Goal: Task Accomplishment & Management: Manage account settings

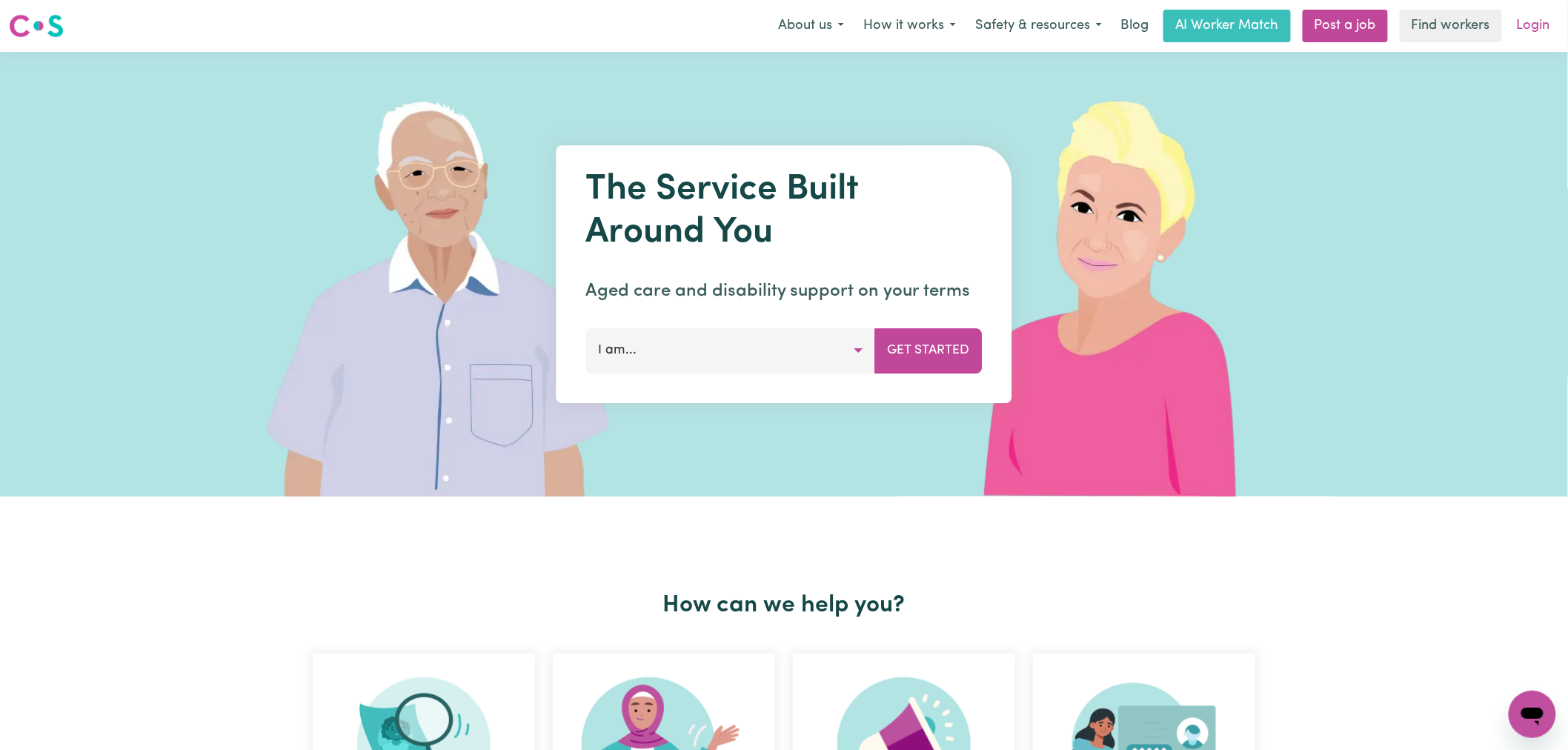
click at [1540, 24] on link "Login" at bounding box center [1533, 26] width 51 height 33
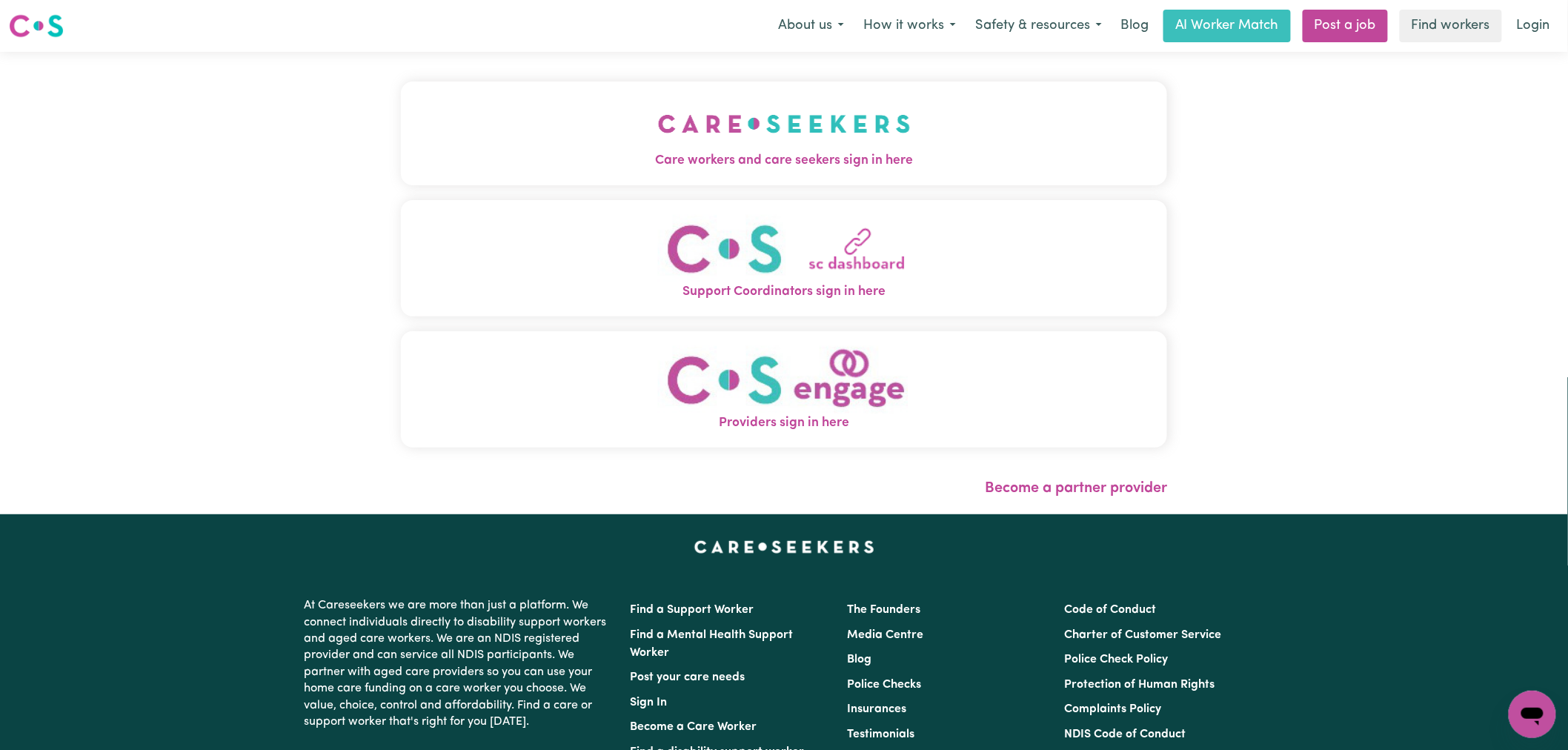
click at [401, 121] on div "Care workers and care seekers sign in here Support Coordinators sign in here Pr…" at bounding box center [784, 272] width 766 height 381
click at [623, 179] on button "Care workers and care seekers sign in here" at bounding box center [784, 134] width 766 height 104
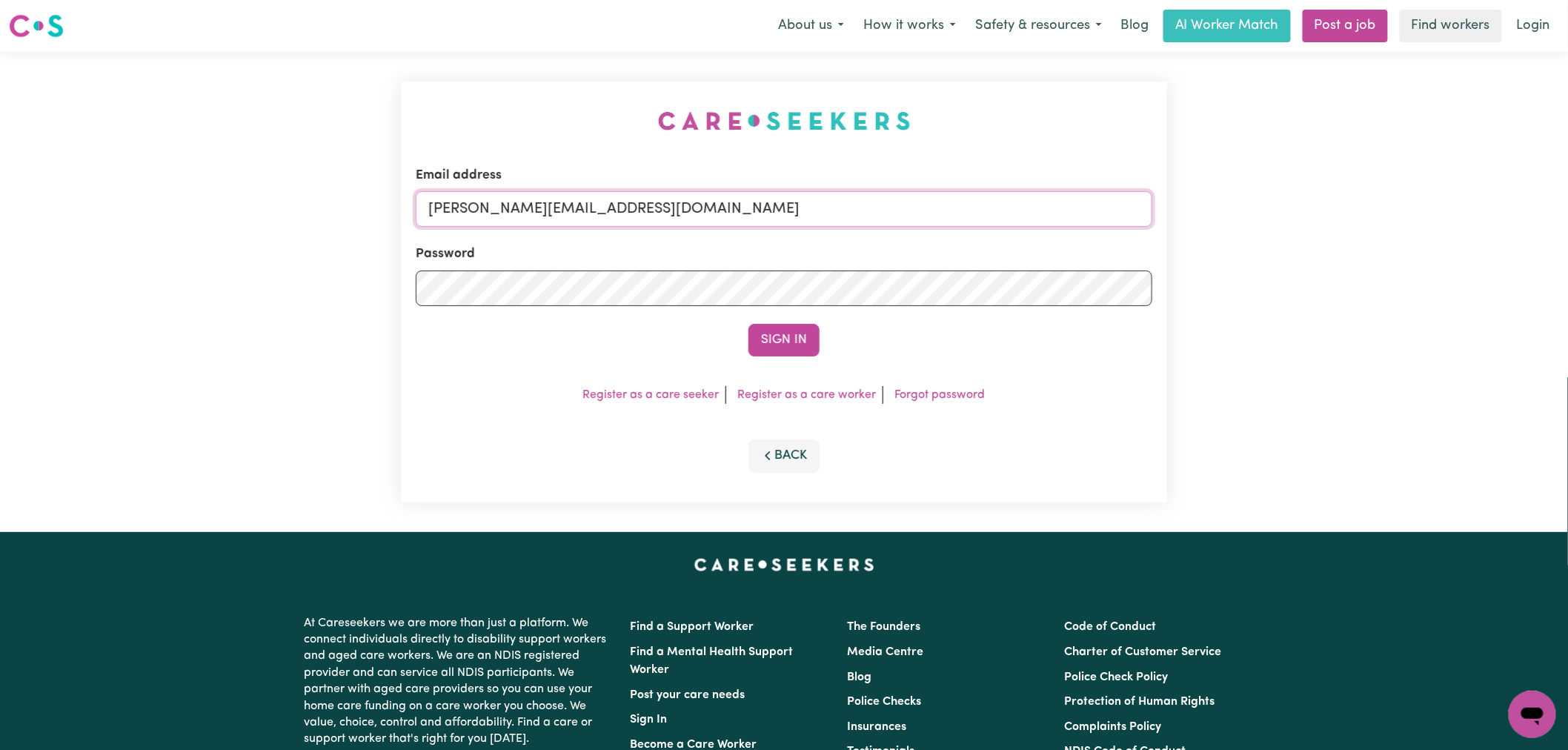
click at [675, 205] on input "lindsay@careseekers.com.au" at bounding box center [784, 209] width 737 height 36
drag, startPoint x: 780, startPoint y: 208, endPoint x: 509, endPoint y: 208, distance: 271.0
click at [509, 208] on input "superuser~v" at bounding box center [784, 209] width 737 height 36
type input "superuser~sanjalovrakovicJC@careseekers.com.au"
click at [748, 324] on button "Sign In" at bounding box center [783, 340] width 71 height 33
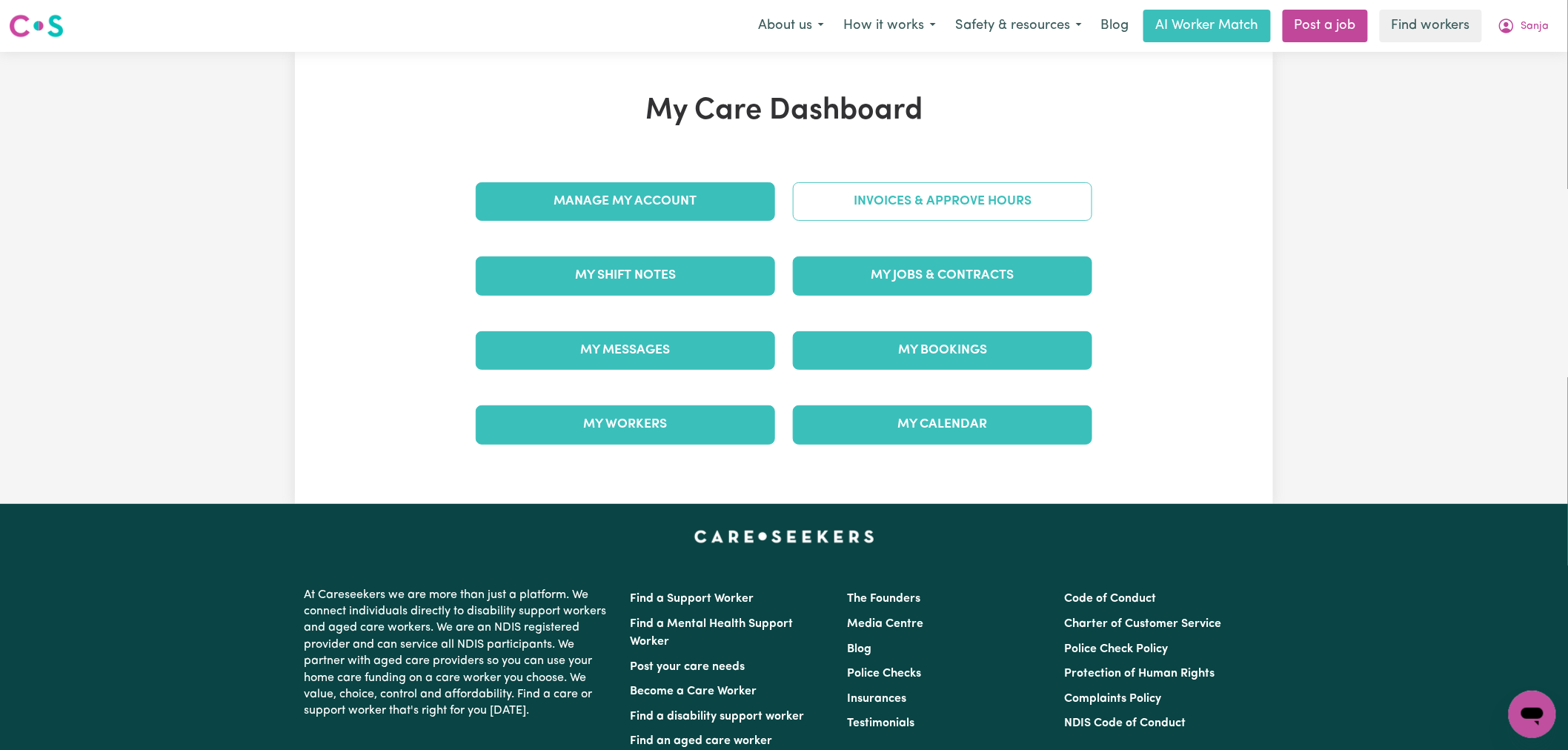
click at [921, 186] on link "Invoices & Approve Hours" at bounding box center [942, 201] width 299 height 39
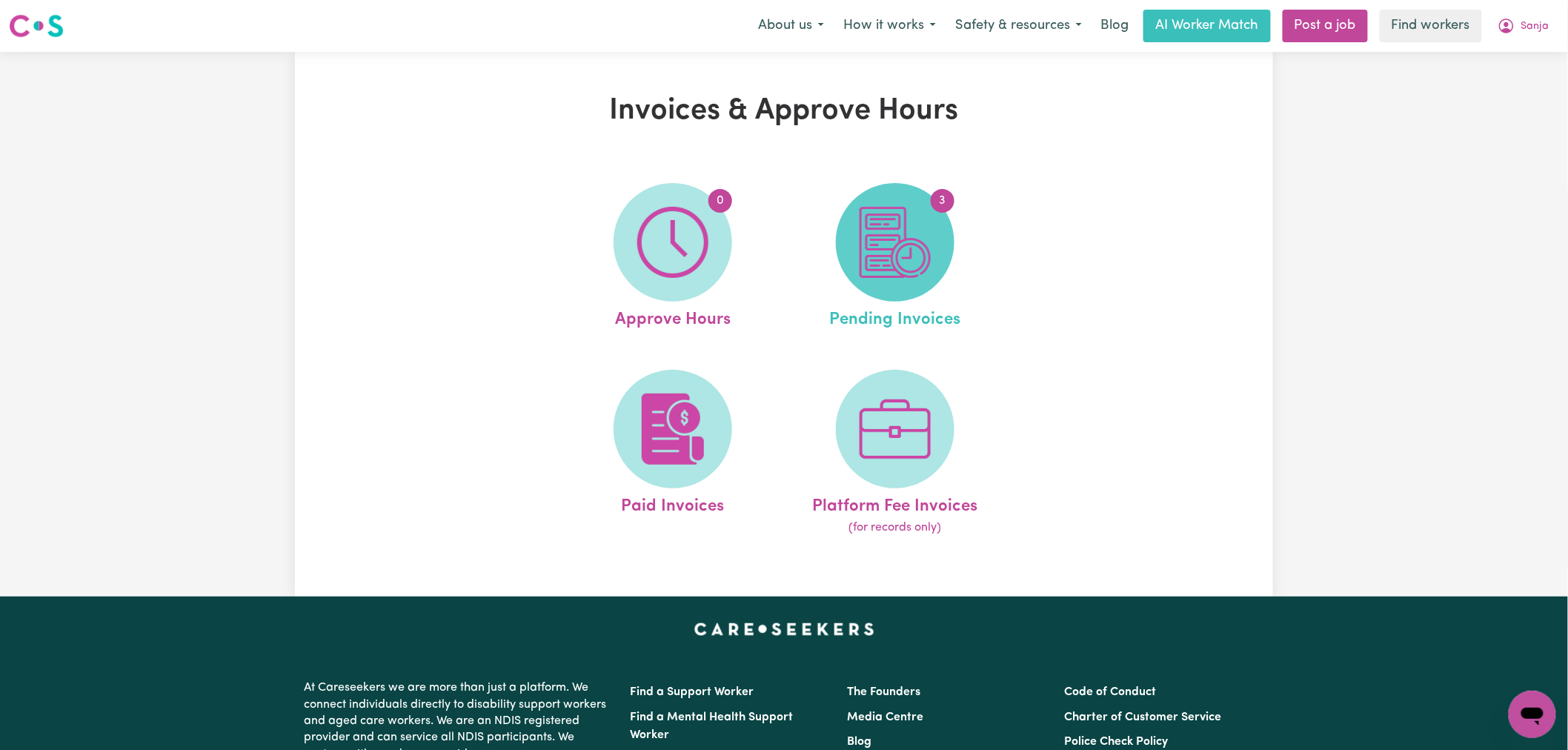
click at [900, 220] on img at bounding box center [895, 242] width 71 height 71
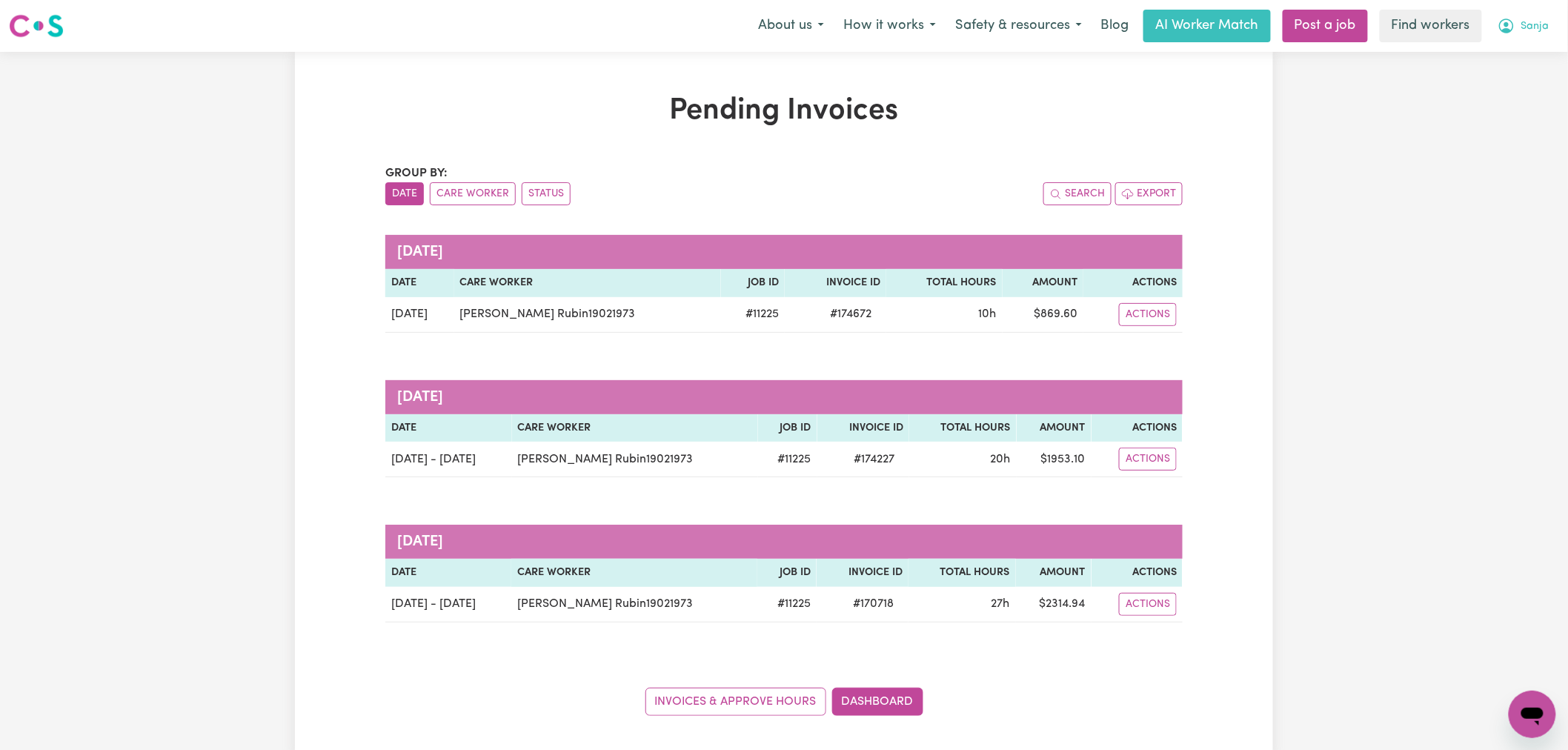
click at [1554, 20] on button "Sanja" at bounding box center [1523, 26] width 71 height 31
click at [1532, 55] on link "My Dashboard" at bounding box center [1499, 57] width 117 height 28
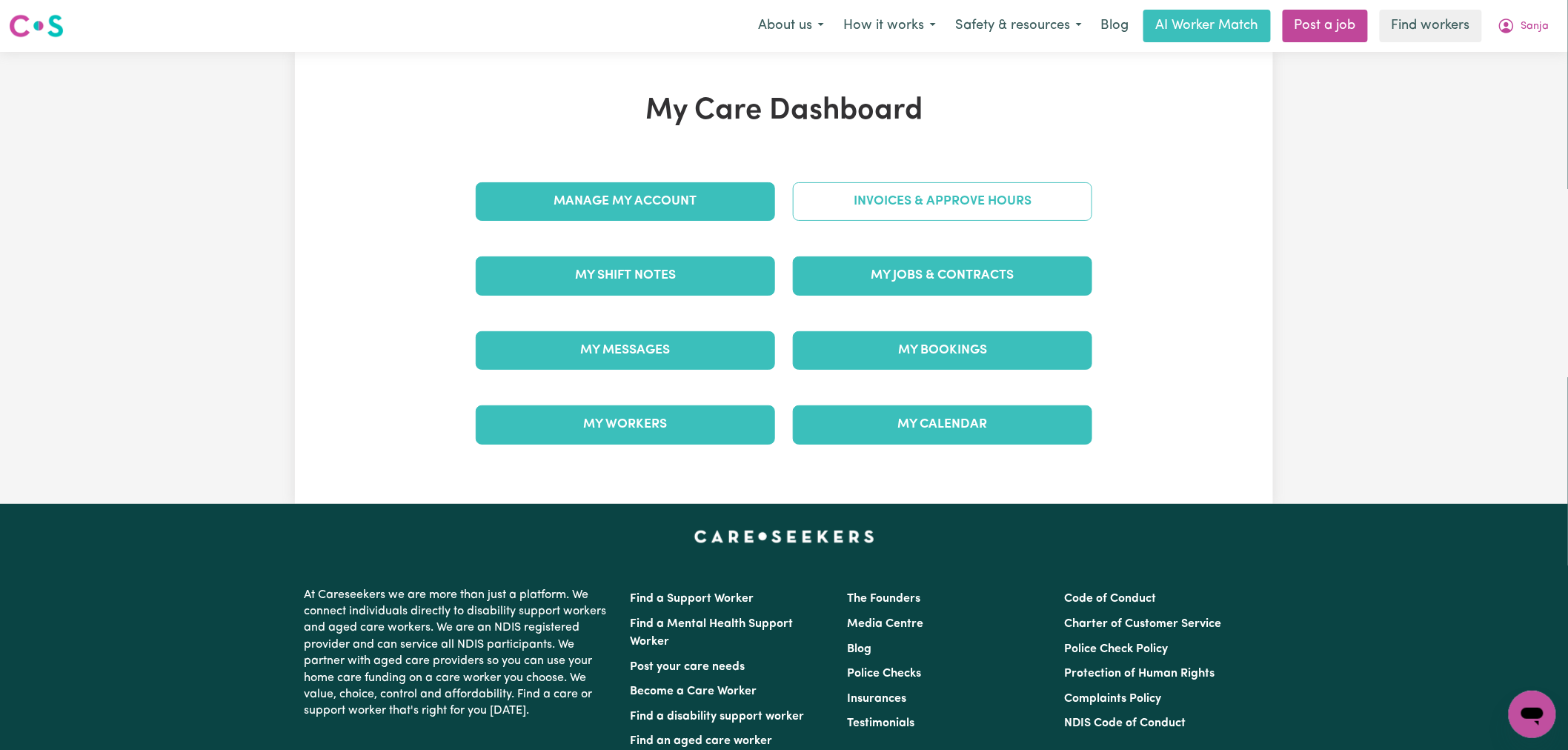
click at [843, 205] on link "Invoices & Approve Hours" at bounding box center [942, 201] width 299 height 39
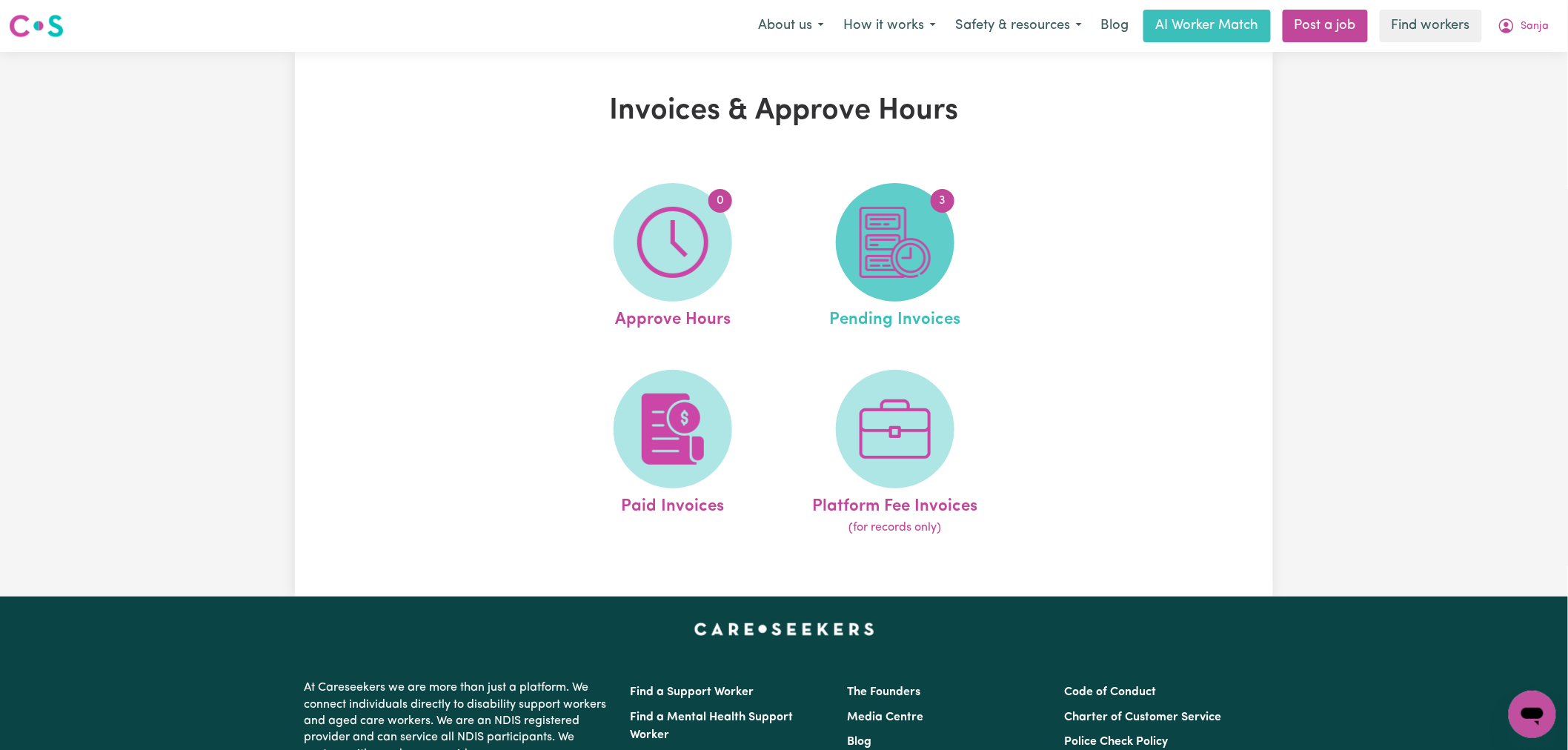
click at [917, 234] on img at bounding box center [895, 242] width 71 height 71
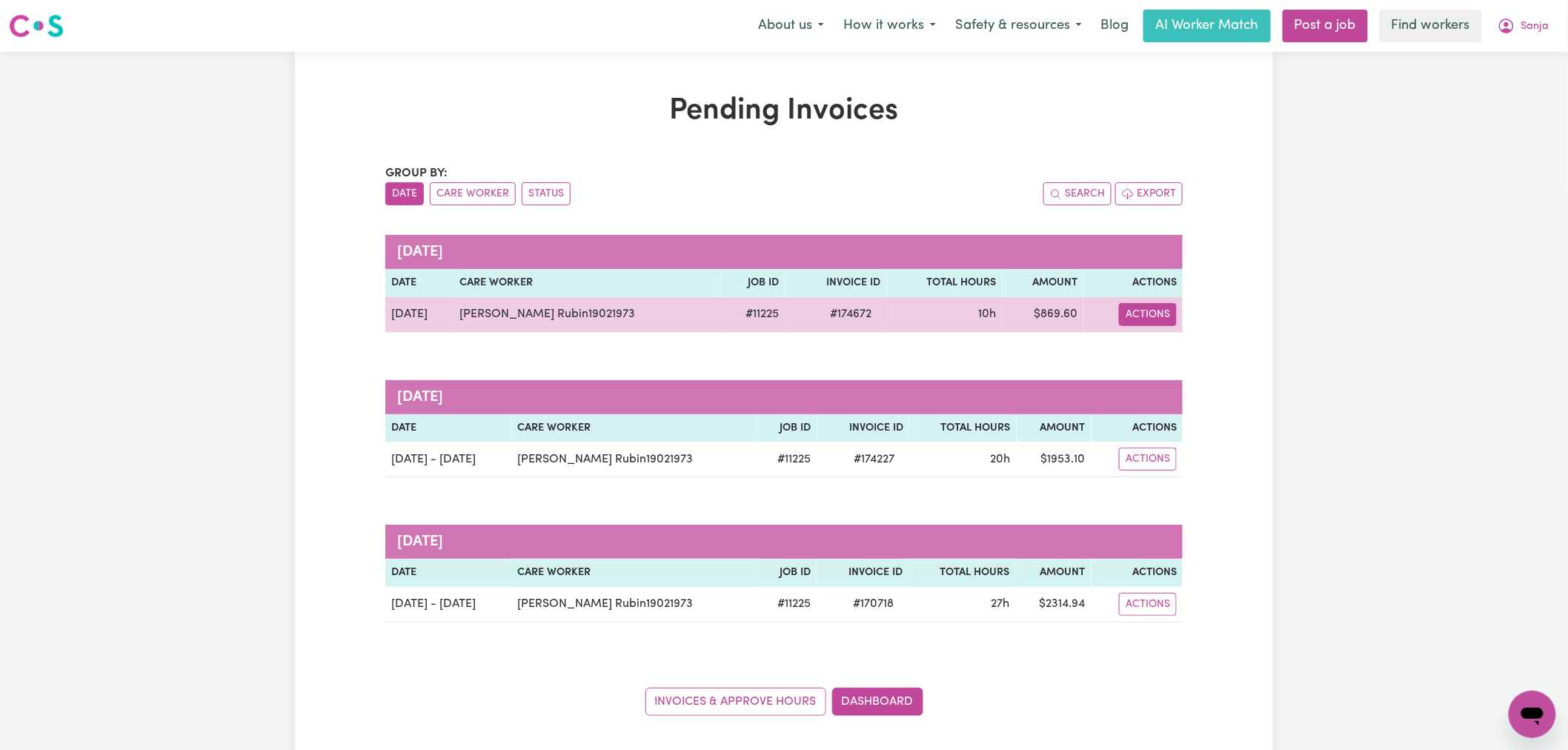
click at [1165, 314] on button "Actions" at bounding box center [1148, 314] width 58 height 23
click at [1168, 344] on link "Download Invoice" at bounding box center [1198, 349] width 136 height 30
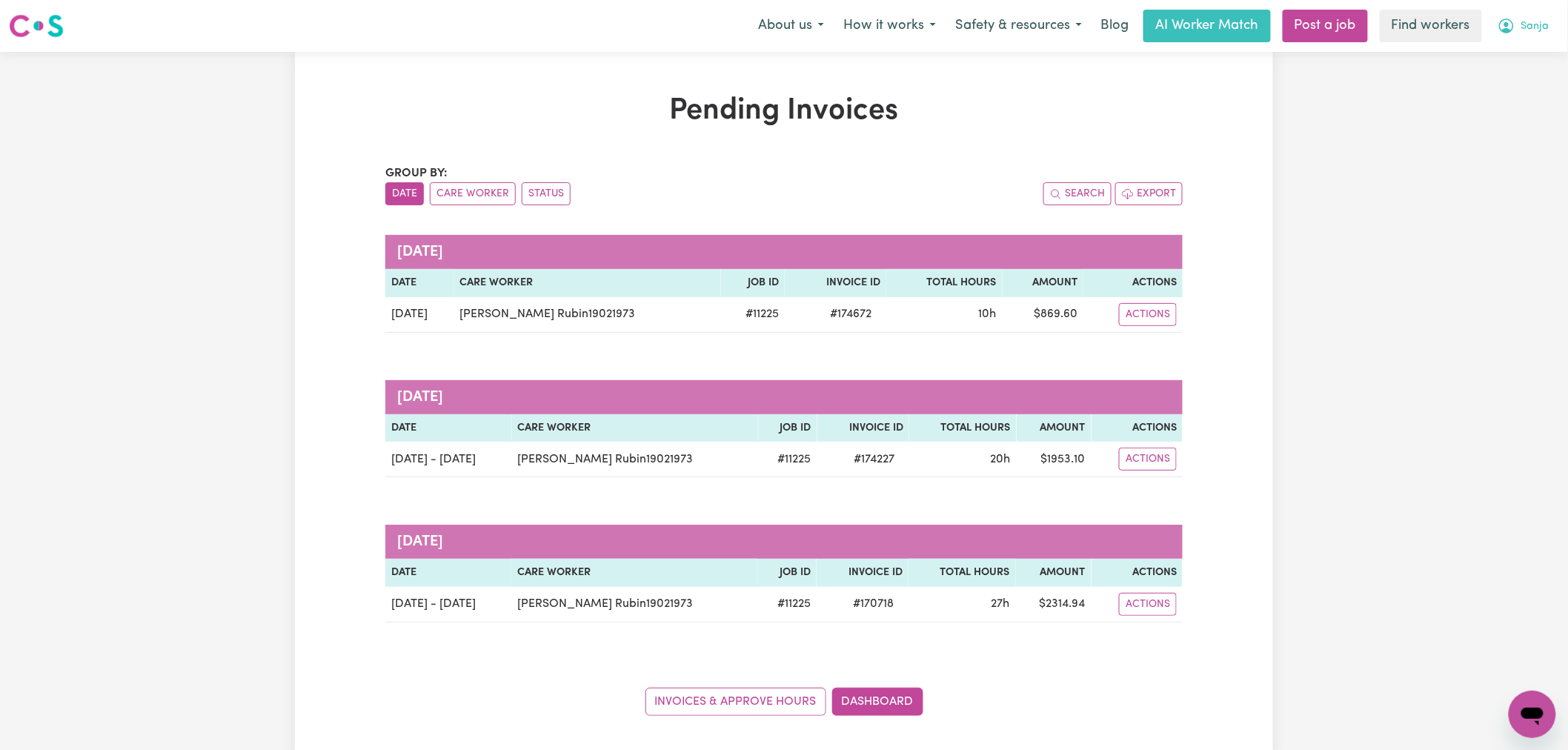
click at [1536, 24] on span "Sanja" at bounding box center [1534, 26] width 28 height 16
click at [1532, 60] on link "My Dashboard" at bounding box center [1499, 57] width 117 height 28
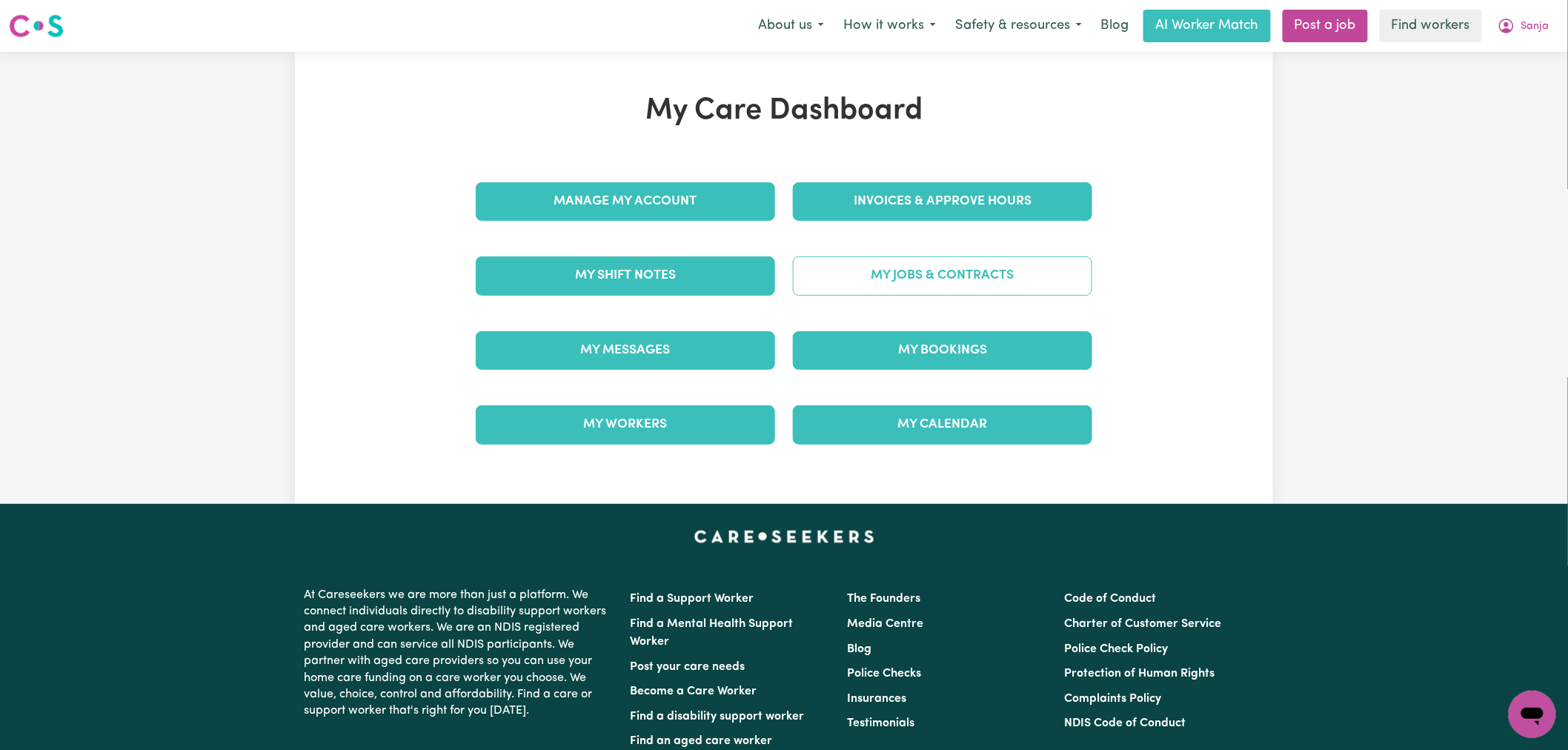
click at [963, 273] on link "My Jobs & Contracts" at bounding box center [942, 275] width 299 height 39
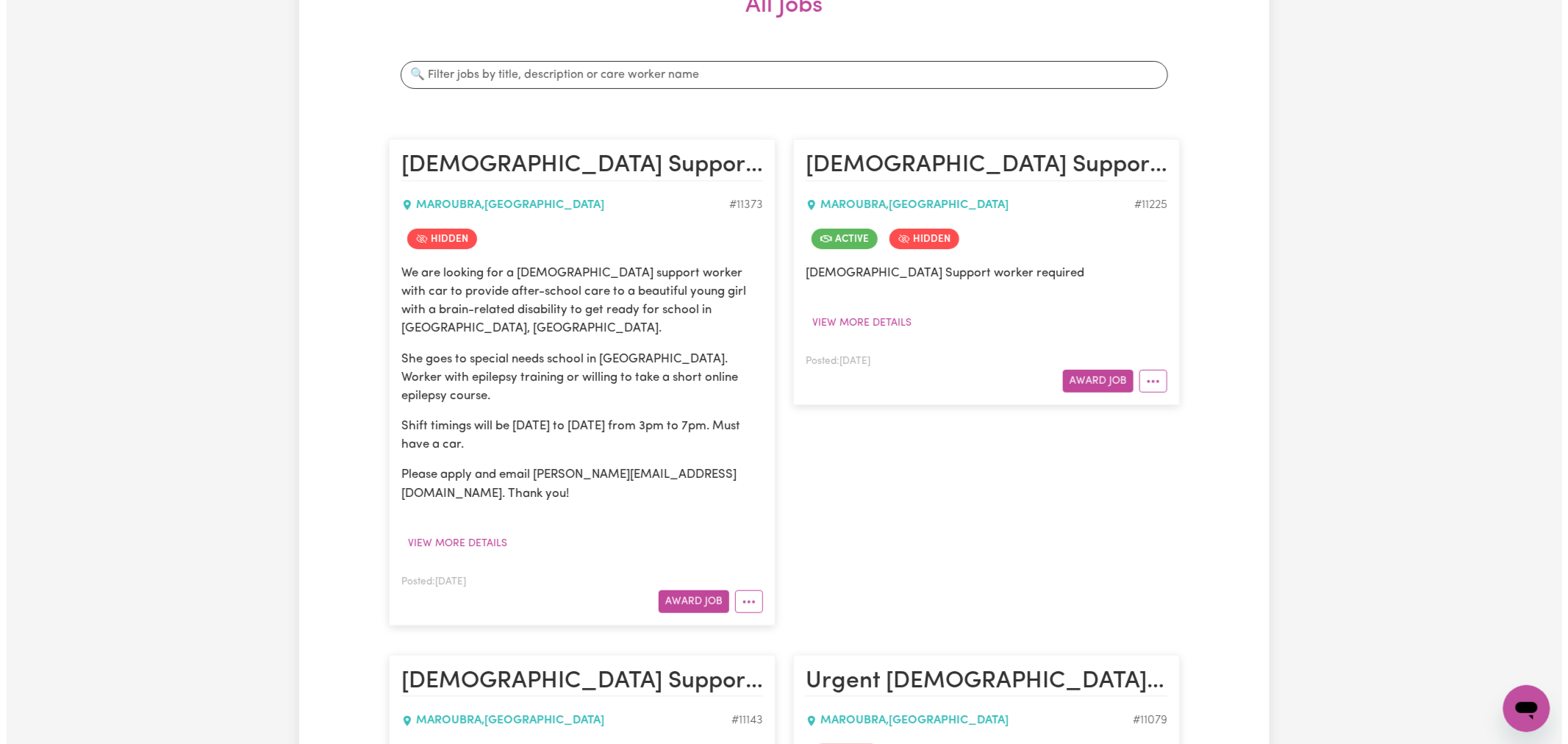
scroll to position [245, 0]
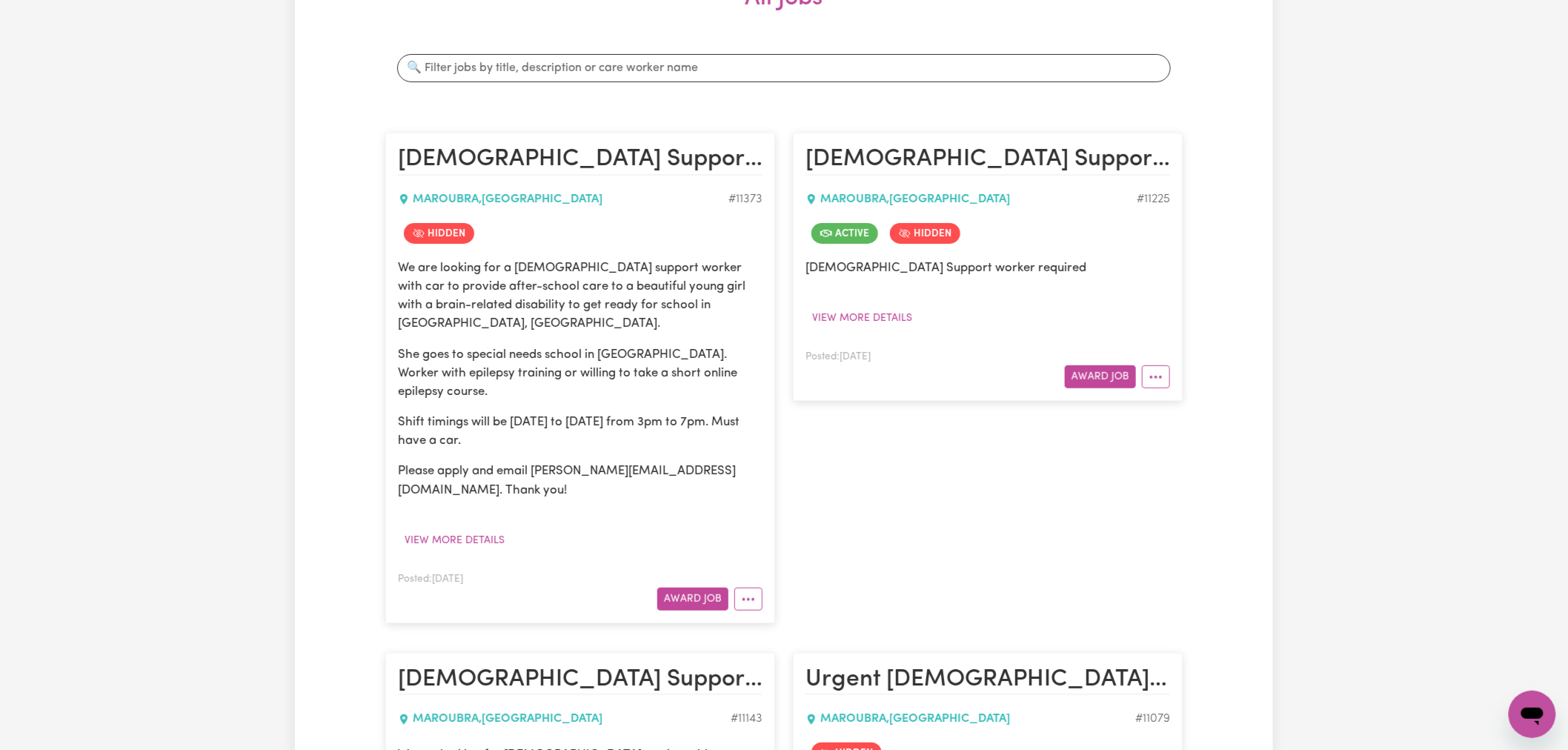
click at [1172, 375] on article "Female Support worker required MAROUBRA , New South Wales # 11225 Active Hidden…" at bounding box center [987, 267] width 390 height 269
click at [1163, 385] on button "More options" at bounding box center [1155, 377] width 28 height 23
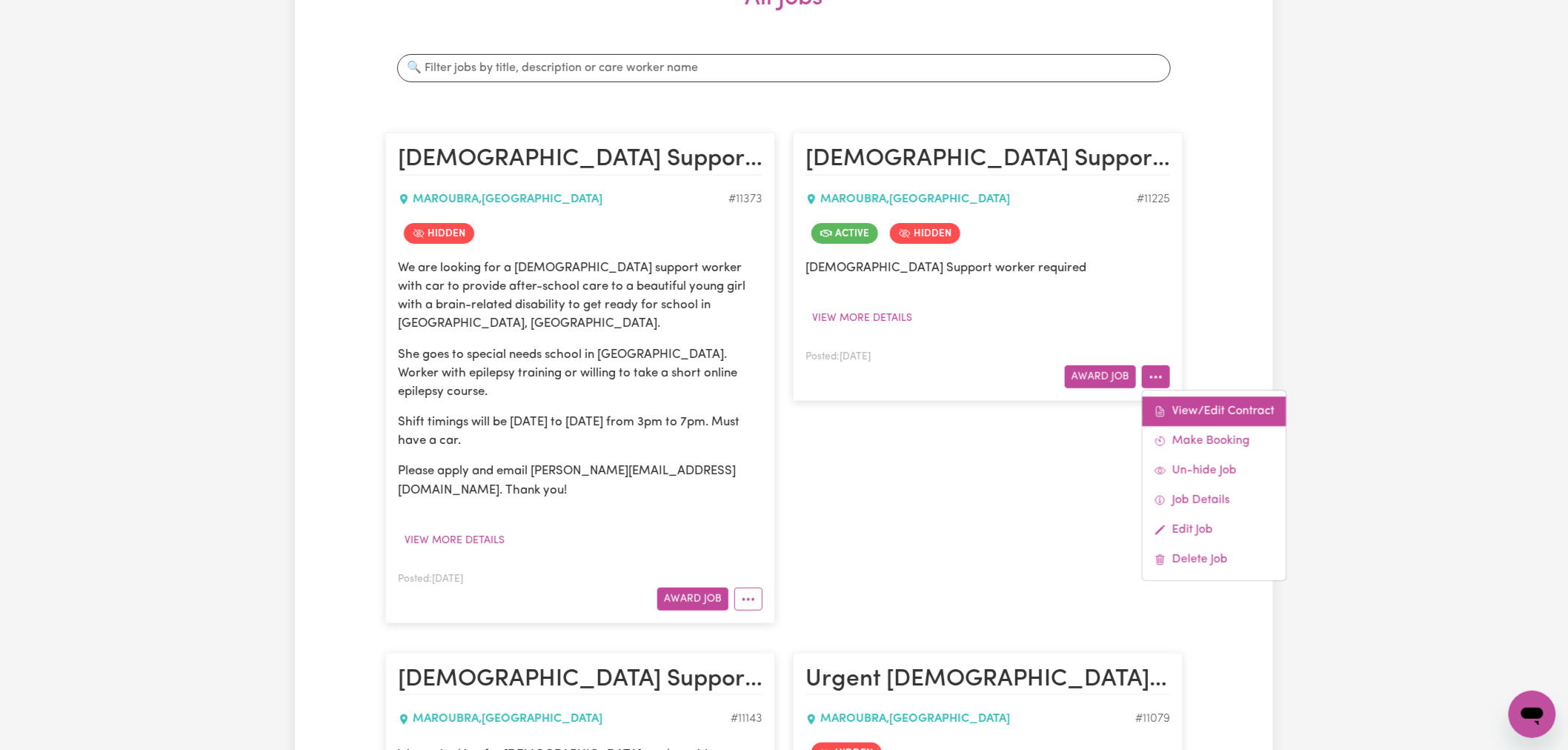
click at [1176, 408] on link "View/Edit Contract" at bounding box center [1214, 411] width 143 height 30
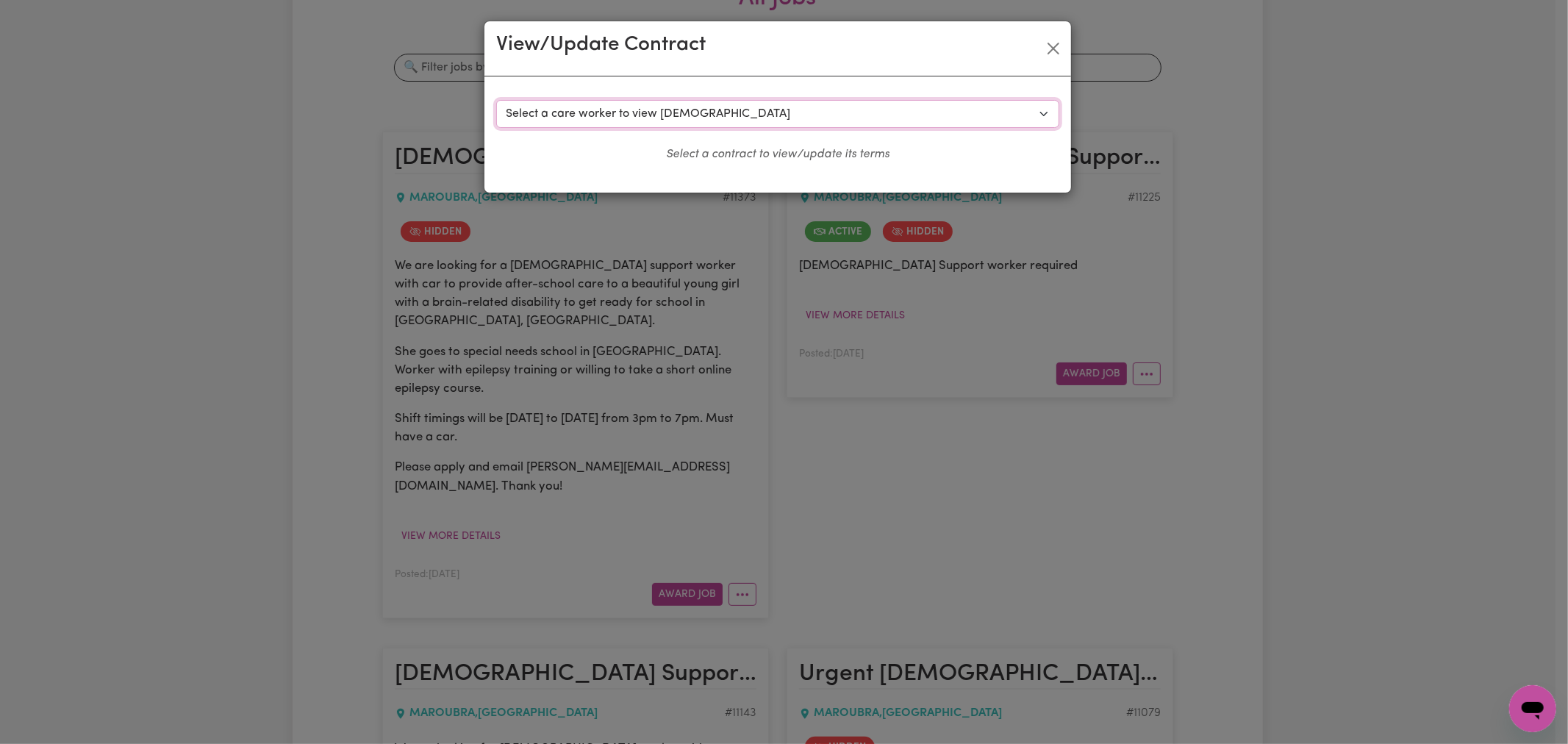
click at [660, 111] on select "Select a care worker to view contract #8434 - Johana P (contract terminated) #8…" at bounding box center [778, 114] width 563 height 28
select select "8056"
click at [496, 100] on select "Select a care worker to view contract #8434 - Johana P (contract terminated) #8…" at bounding box center [778, 114] width 563 height 28
select select "WEEKDAY_DAYTIME"
select select "ASSISTANCE_SELF_CARE"
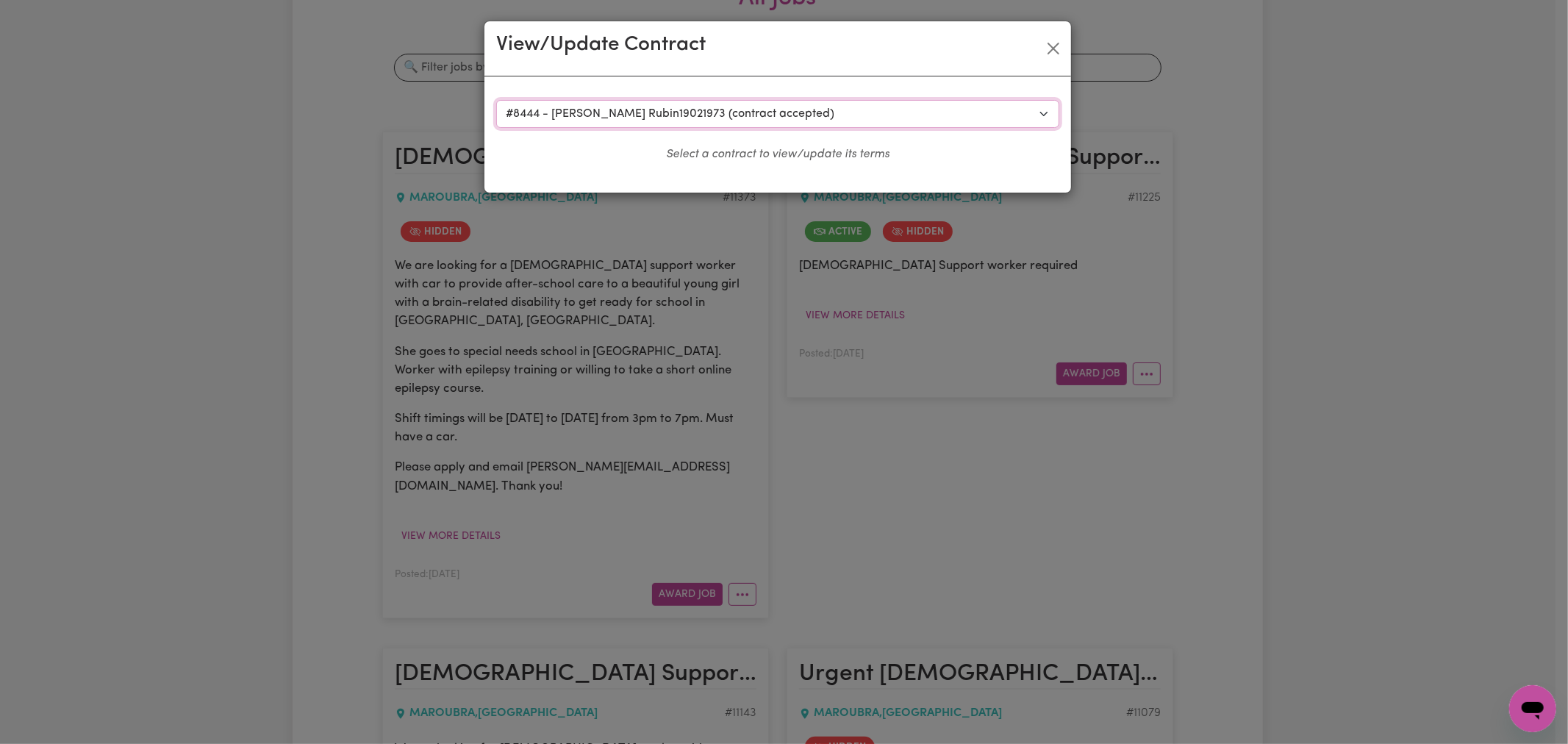
select select "ONE"
select select "SATURDAY"
select select "ASSISTANCE_SELF_CARE"
select select "ONE"
select select "SUNDAY"
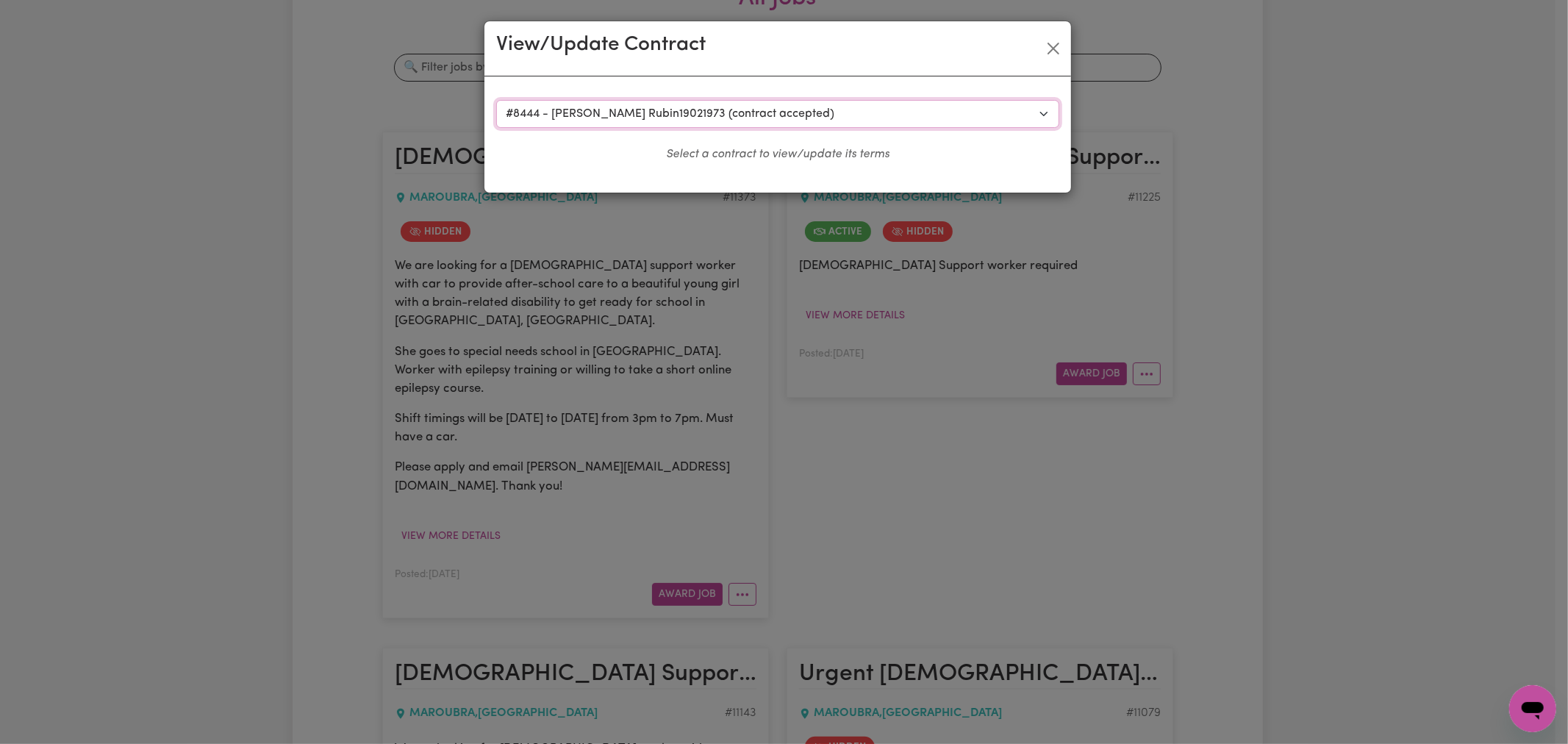
select select "ASSISTANCE_SELF_CARE"
select select "ONE"
select select "PUBLIC_HOLIDAY"
select select "ASSISTANCE_SELF_CARE"
select select "ONE"
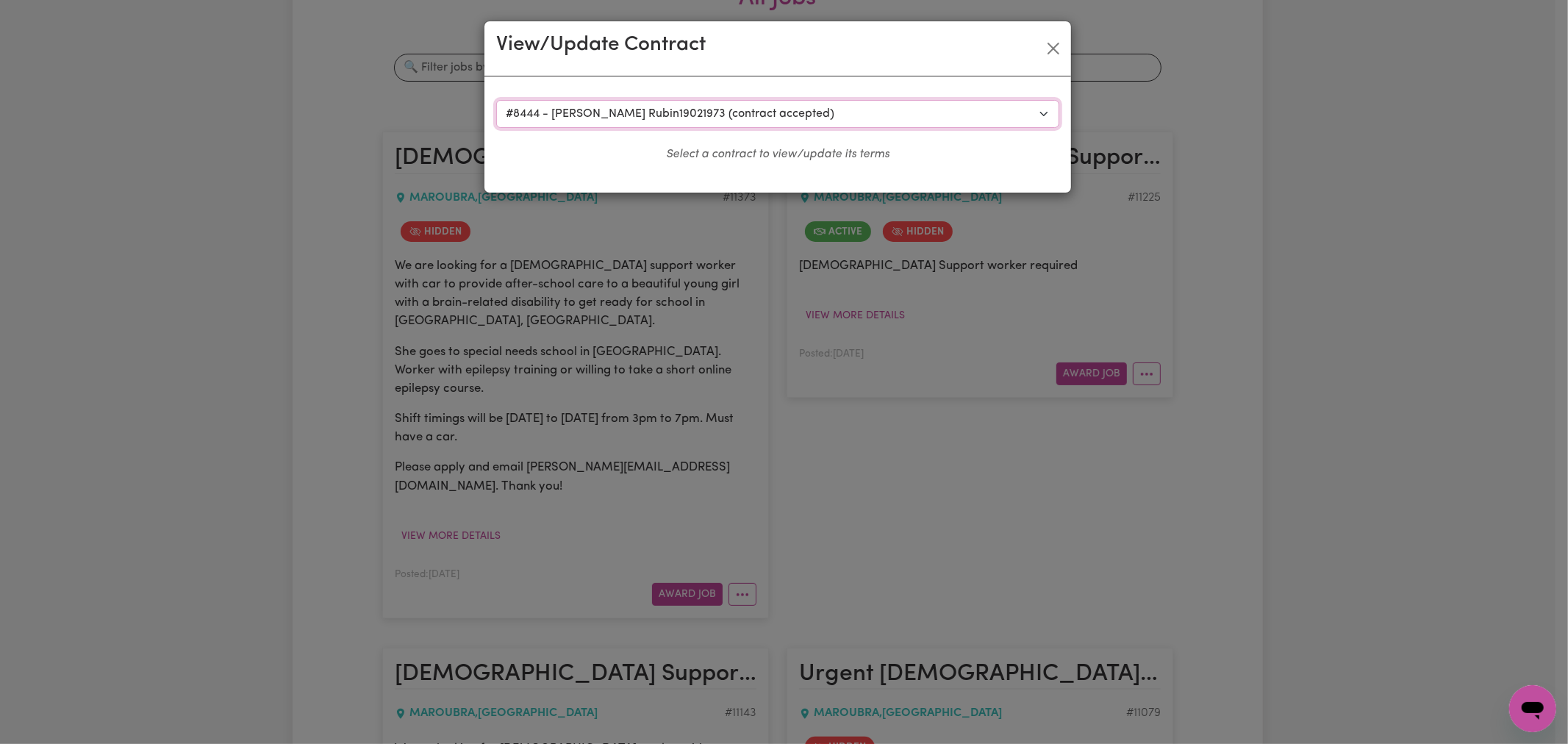
select select "WEEKDAY_EVENING"
select select "ASSISTANCE_SELF_CARE"
select select "ONE"
select select "OVERNIGHT_ACTIVE"
select select "OVERNIGHT_ACTIVE_STANDARD"
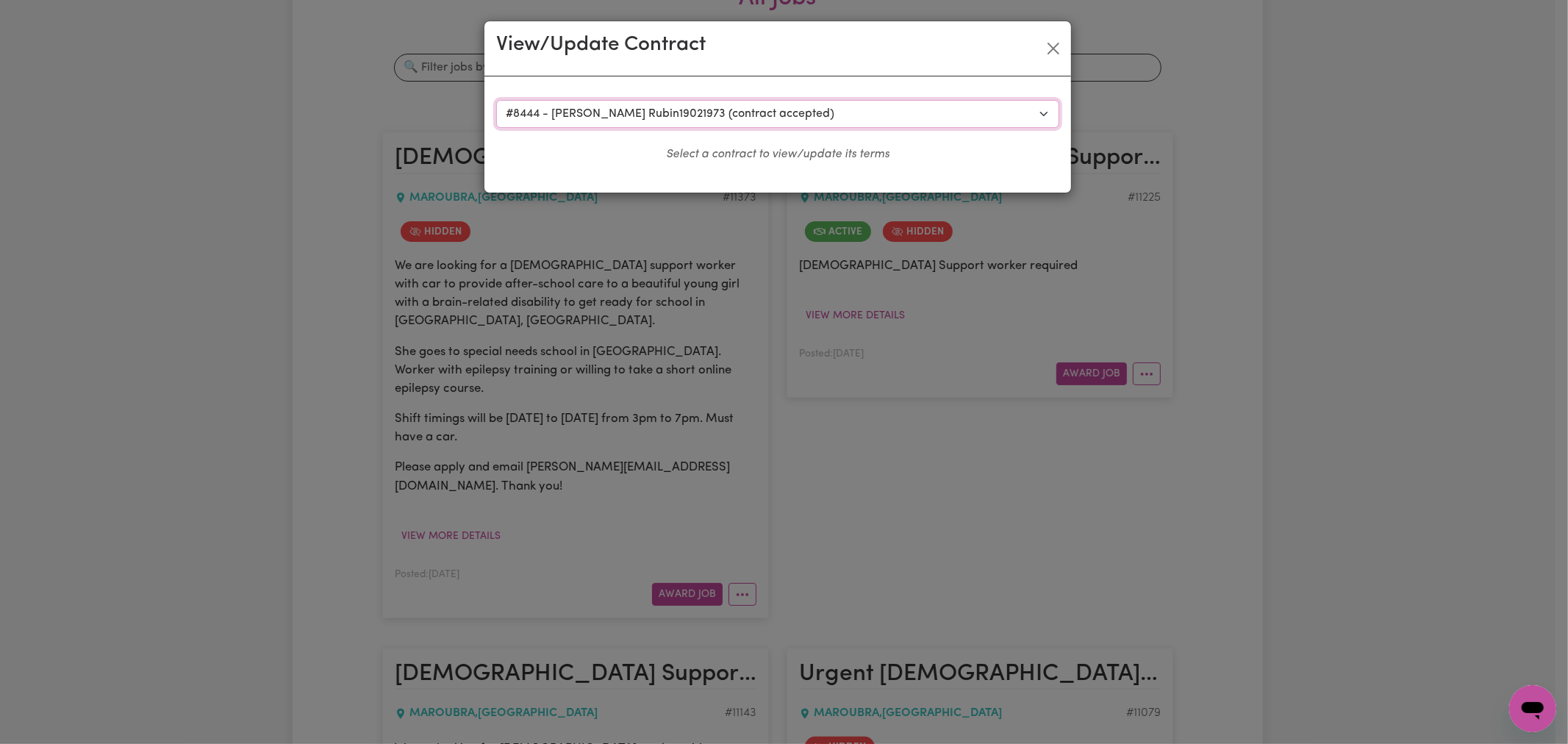
select select "ONE"
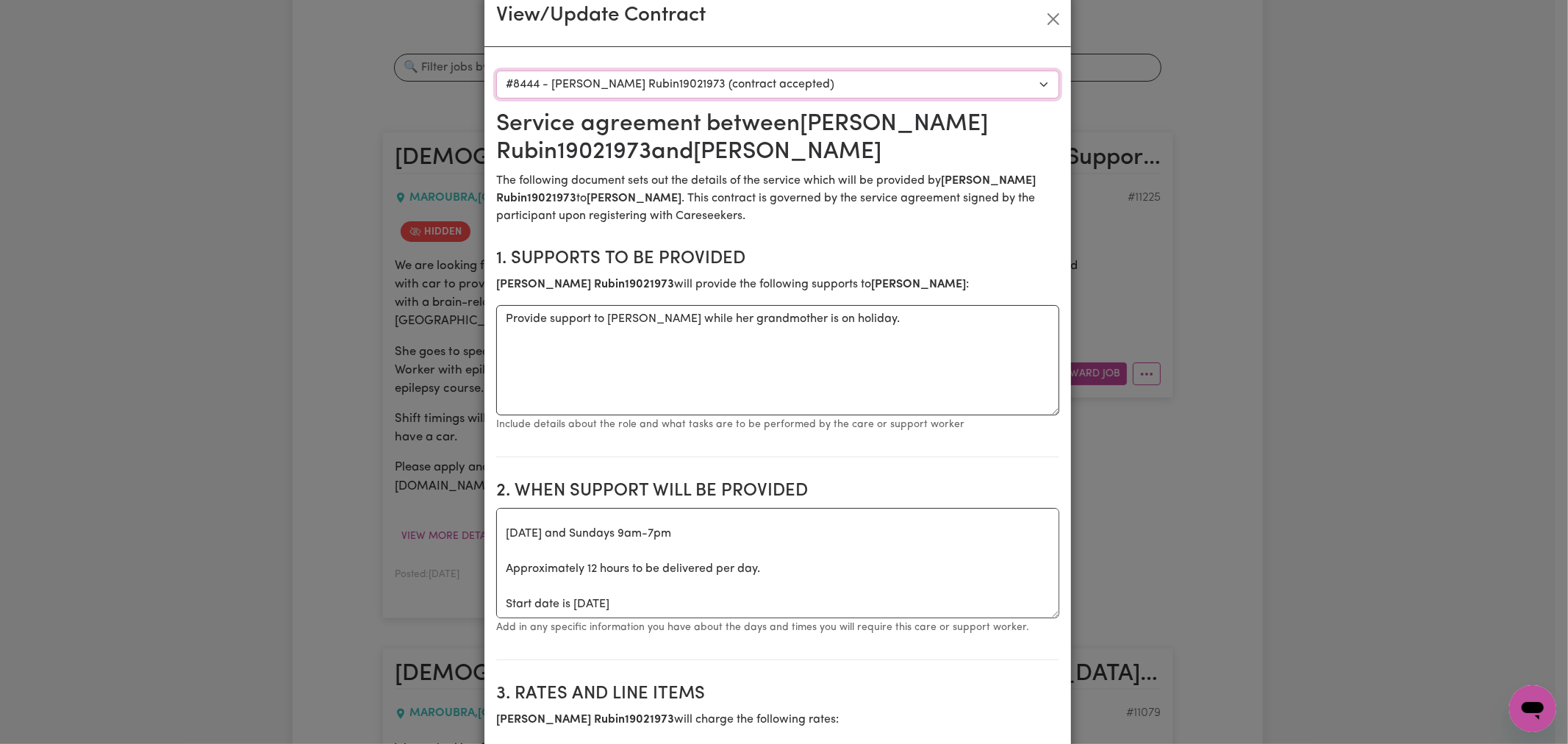
scroll to position [0, 0]
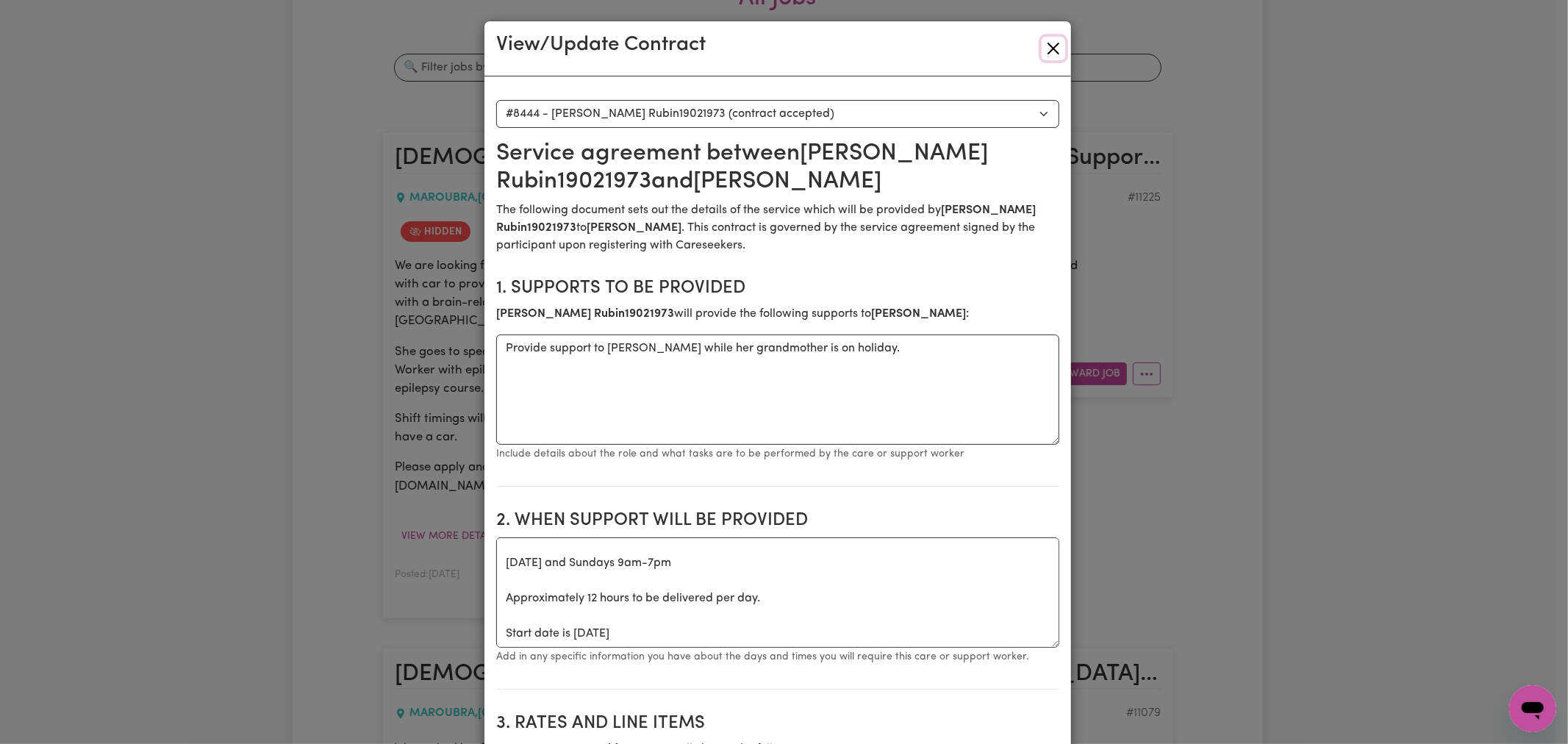
click at [1047, 39] on button "Close" at bounding box center [1053, 48] width 23 height 23
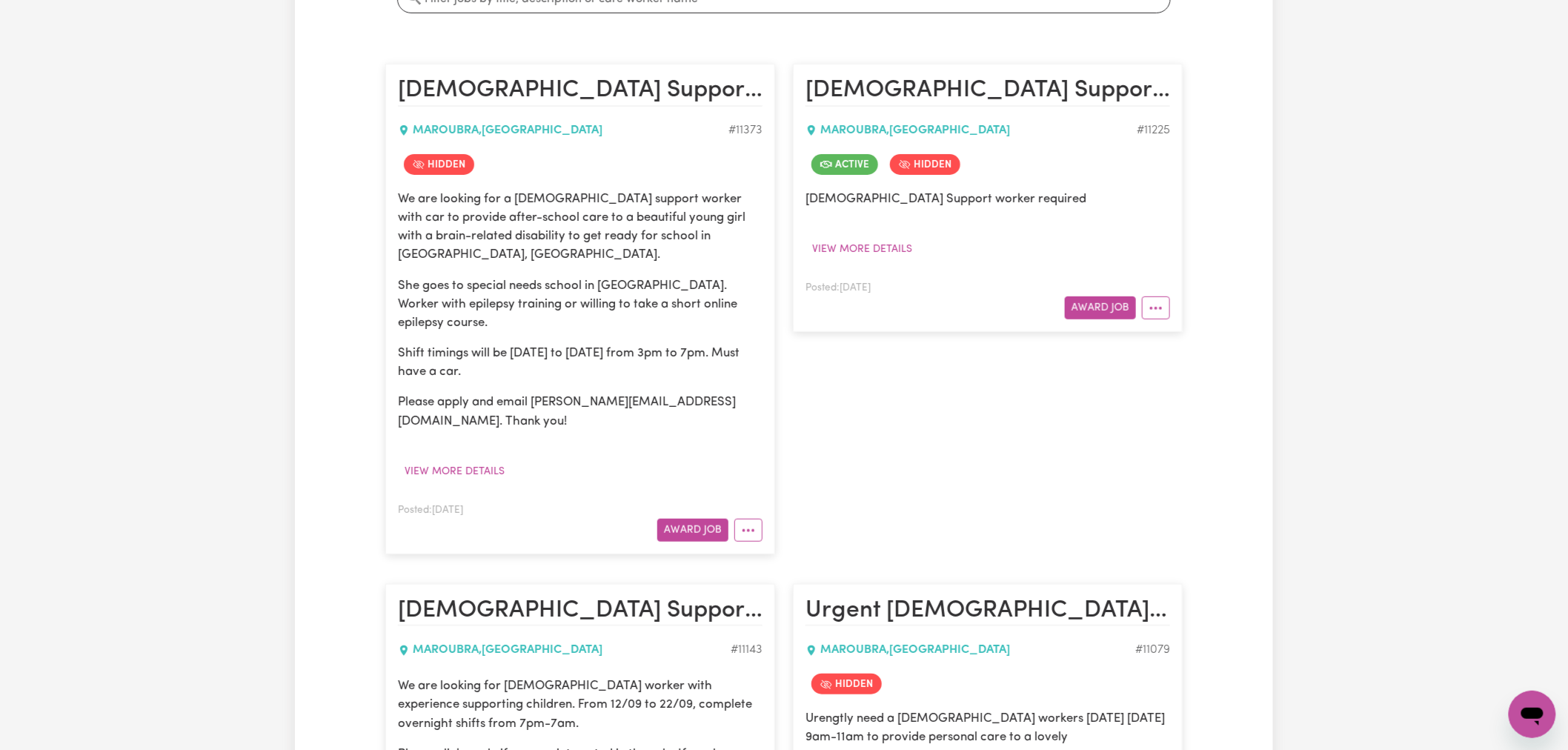
scroll to position [165, 0]
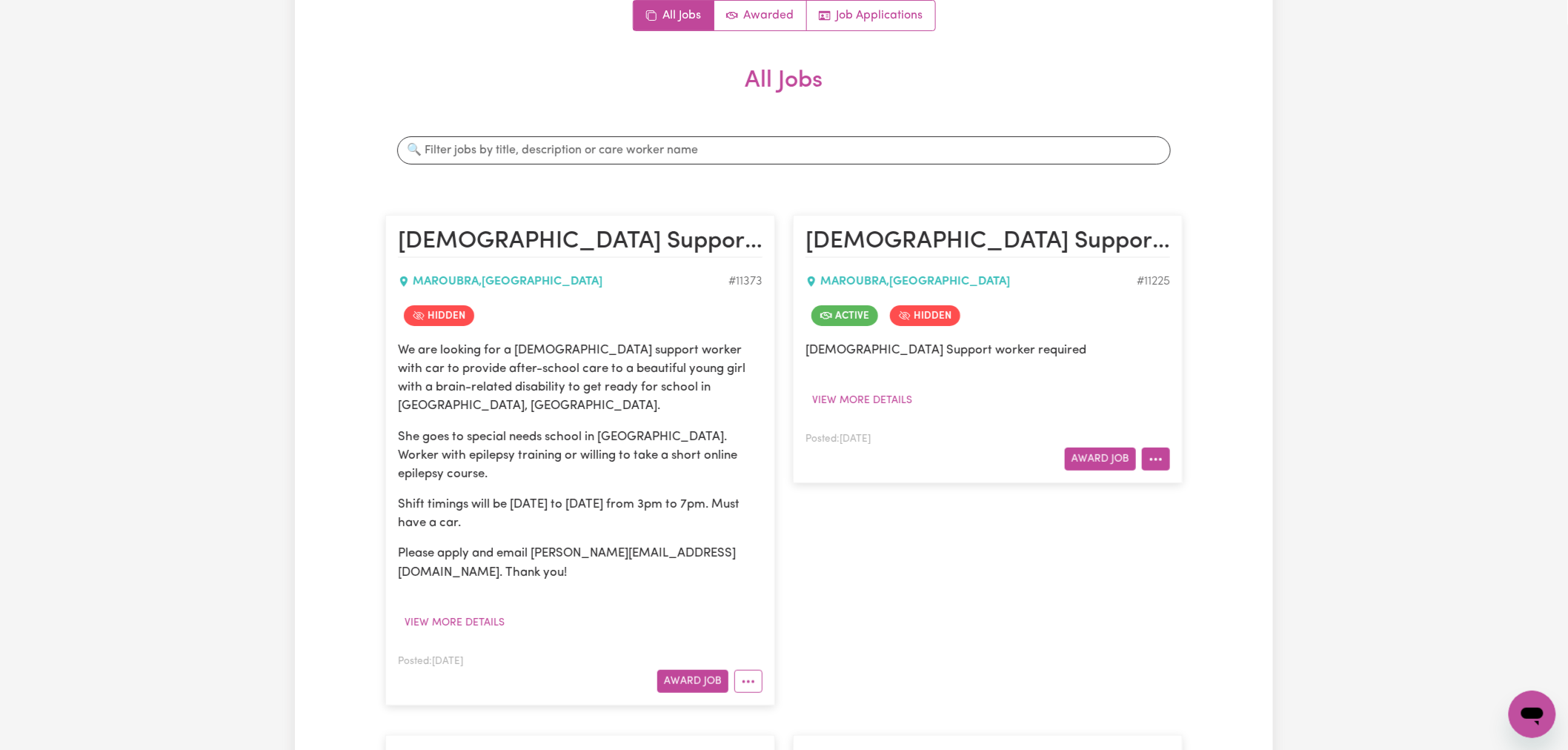
click at [1160, 461] on icon "More options" at bounding box center [1155, 459] width 14 height 14
click at [1210, 610] on link "Edit Job" at bounding box center [1214, 612] width 143 height 30
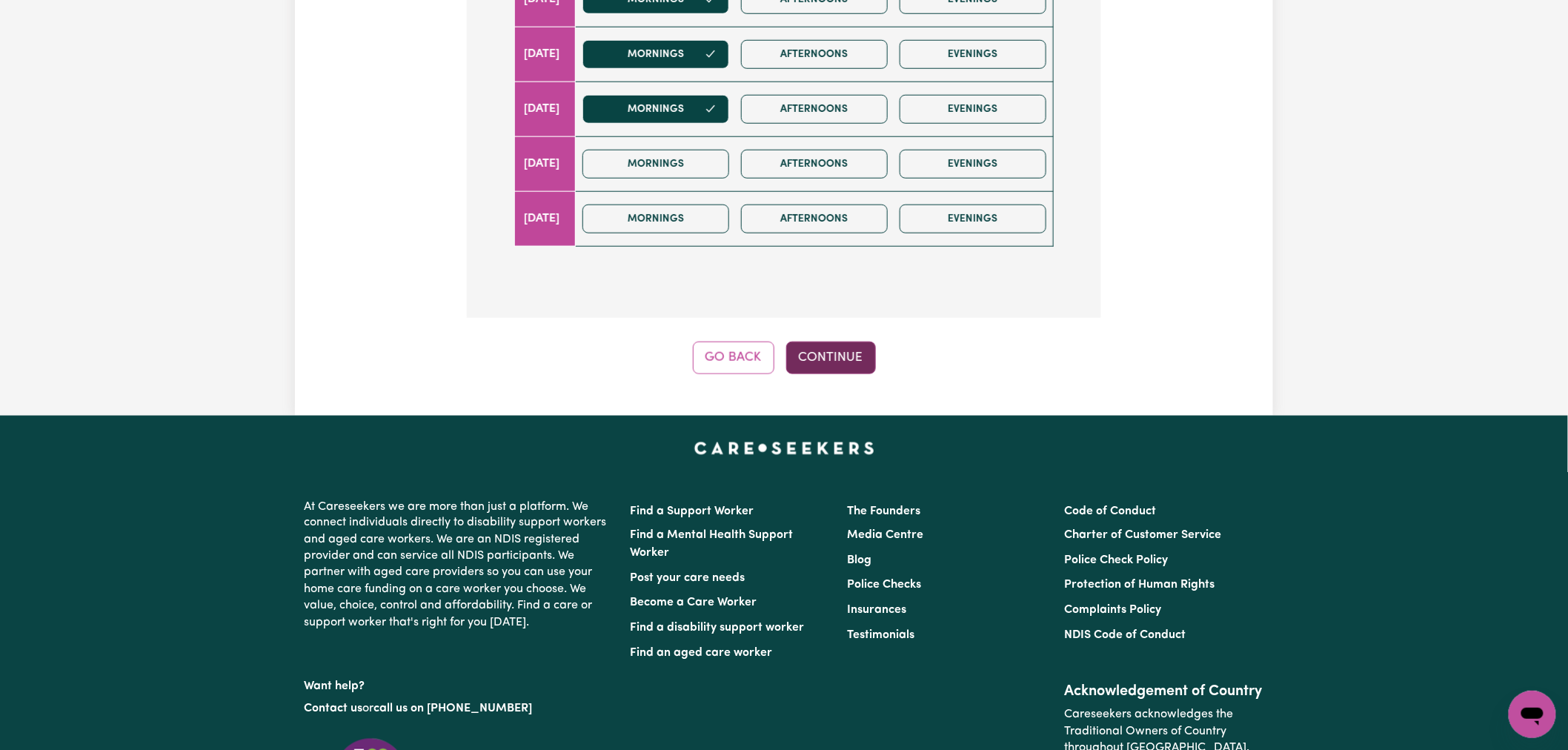
click at [842, 364] on button "Continue" at bounding box center [831, 358] width 90 height 33
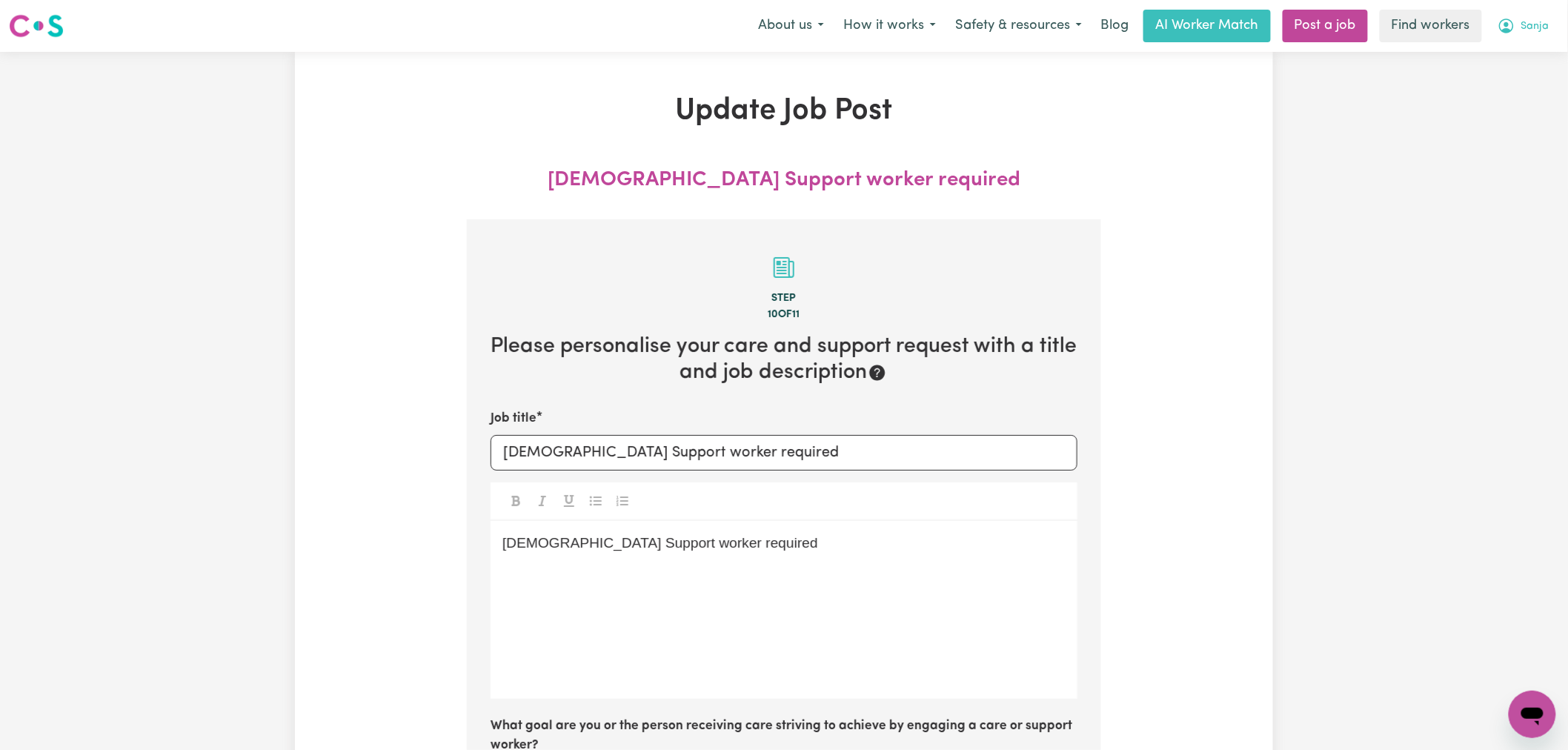
click at [1524, 12] on button "Sanja" at bounding box center [1523, 26] width 71 height 31
click at [1499, 83] on link "Logout" at bounding box center [1499, 85] width 117 height 28
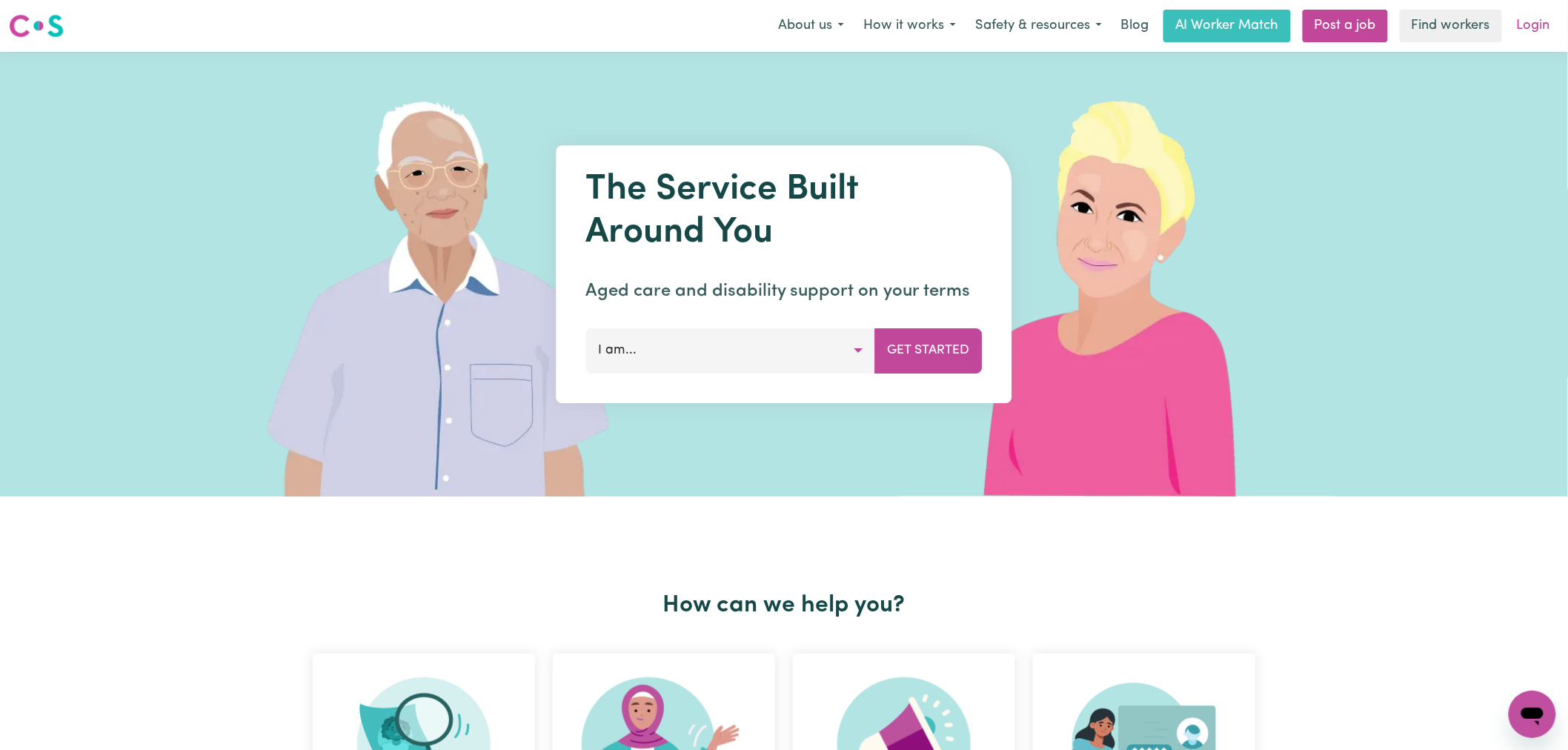
click at [1534, 31] on link "Login" at bounding box center [1533, 26] width 51 height 33
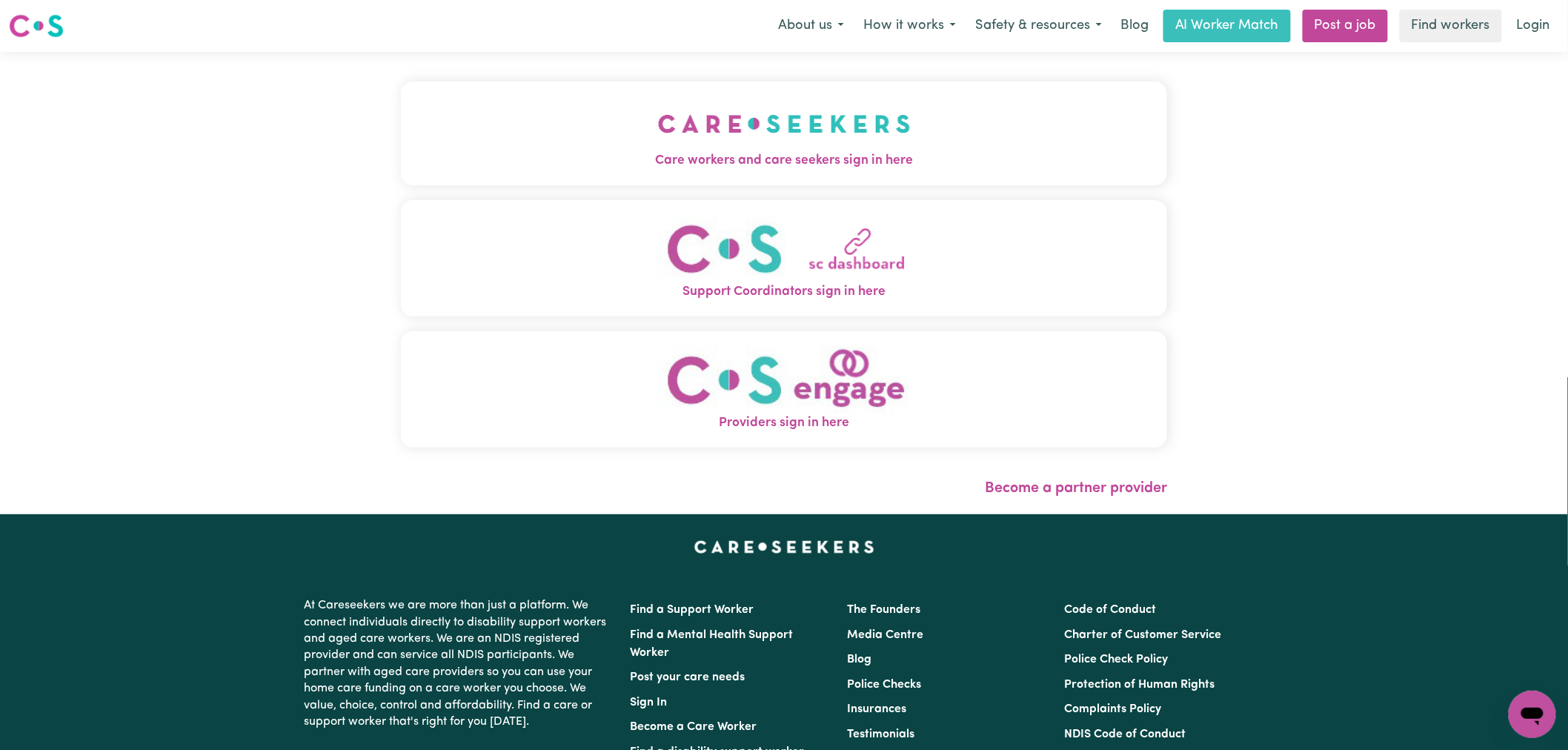
click at [658, 124] on img "Care workers and care seekers sign in here" at bounding box center [784, 124] width 252 height 55
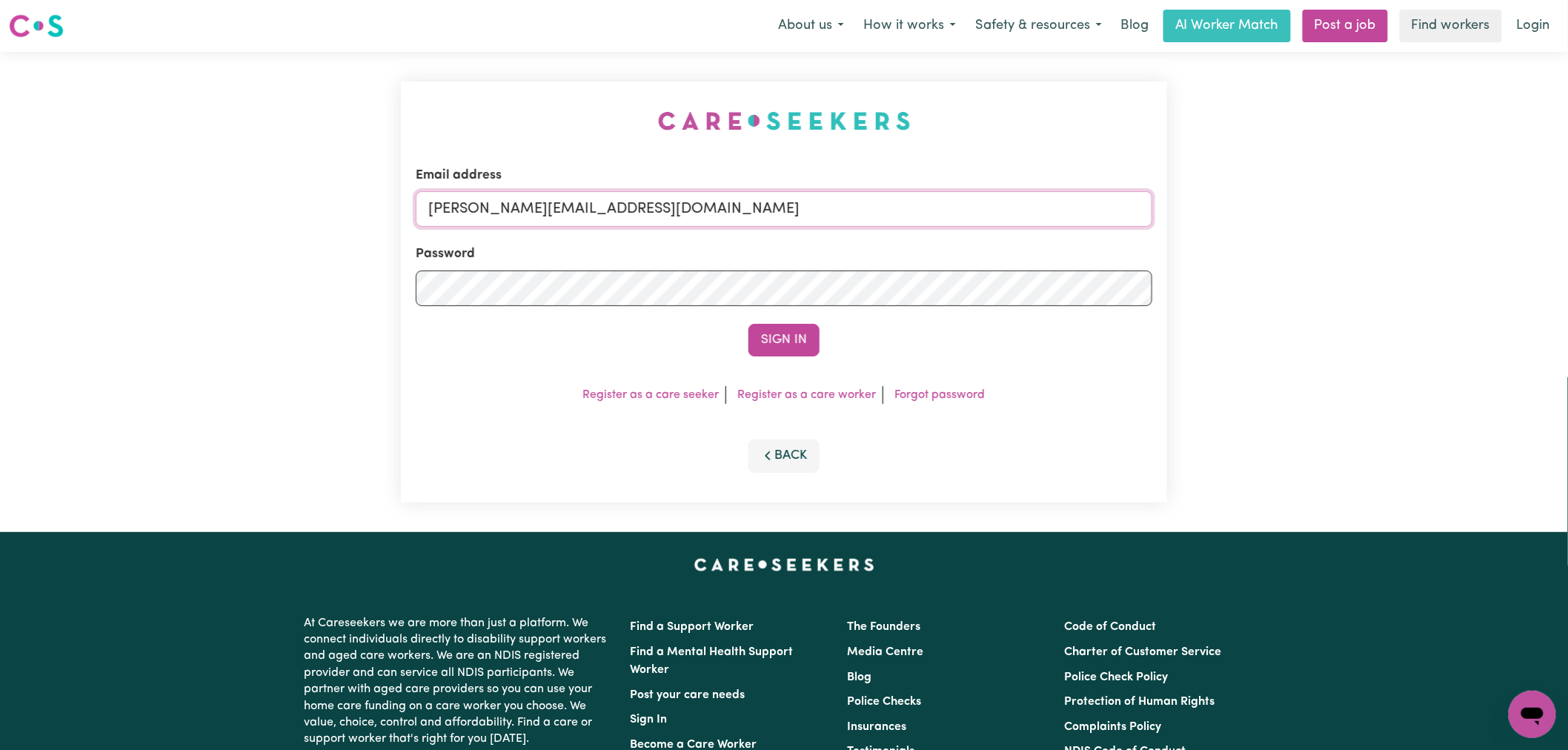
click at [676, 217] on input "lindsay@careseekers.com.au" at bounding box center [784, 209] width 737 height 36
drag, startPoint x: 780, startPoint y: 214, endPoint x: 506, endPoint y: 211, distance: 274.0
click at [506, 211] on input "superuser~JoshuaGranvillani@careseekers.com.au |" at bounding box center [784, 209] width 737 height 36
click at [816, 208] on input "superuser~JoshuaGranvillani@careseekers.com.au |" at bounding box center [784, 209] width 737 height 36
type input "superuser~JoshuaGranvillani@careseekers.com.au"
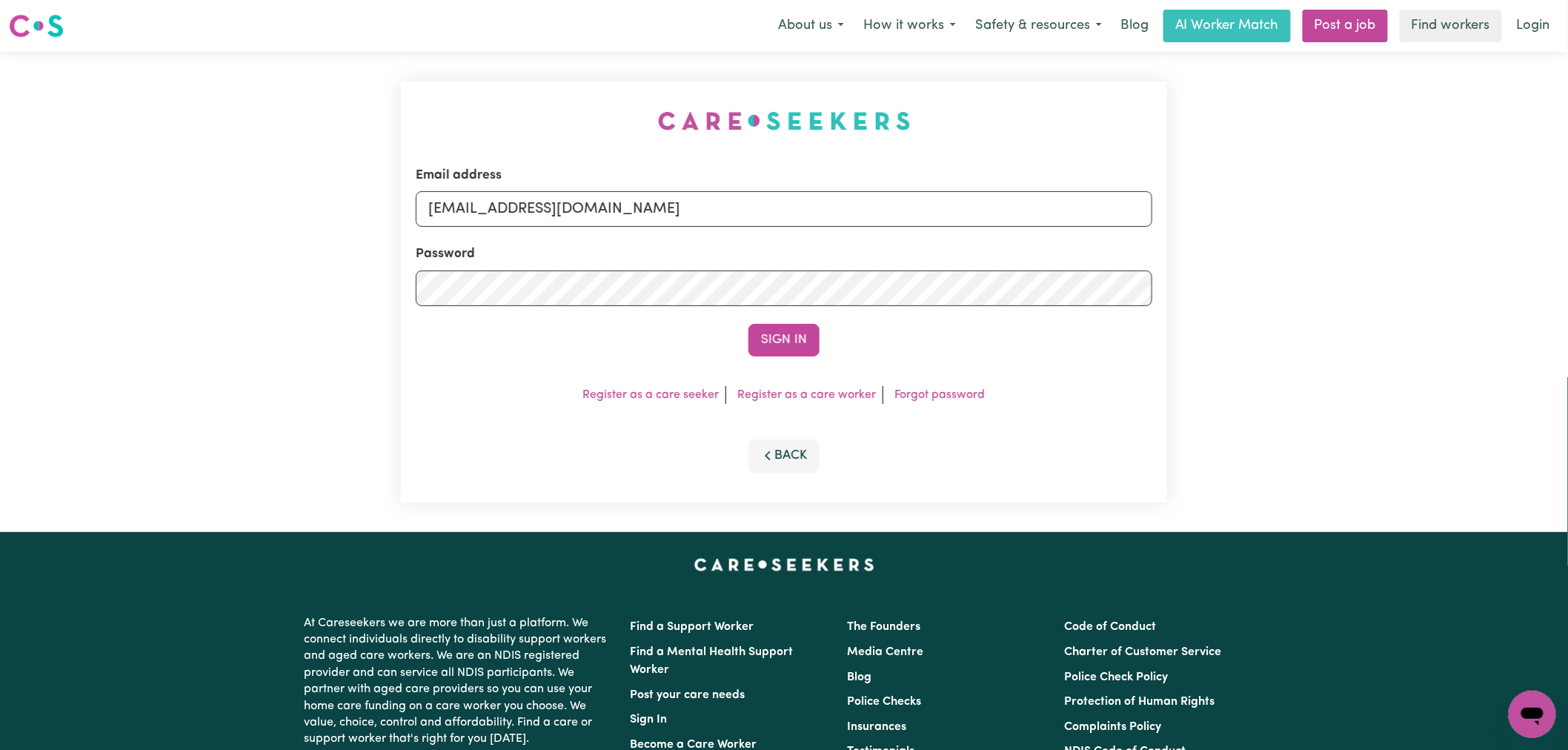
click at [748, 324] on button "Sign In" at bounding box center [783, 340] width 71 height 33
